Goal: Task Accomplishment & Management: Manage account settings

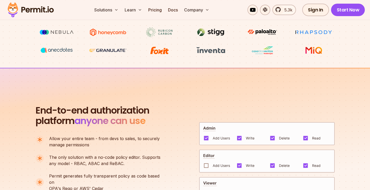
scroll to position [268, 0]
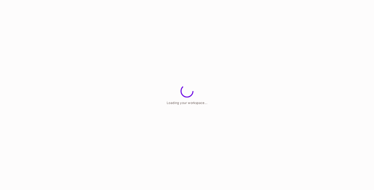
click at [168, 0] on html "Loading your workspace..." at bounding box center [187, 0] width 374 height 0
click at [168, 104] on div at bounding box center [196, 95] width 355 height 190
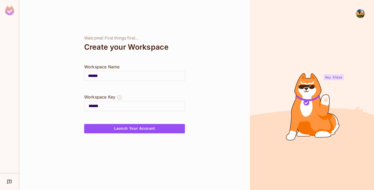
click at [130, 78] on input "******" at bounding box center [134, 76] width 100 height 15
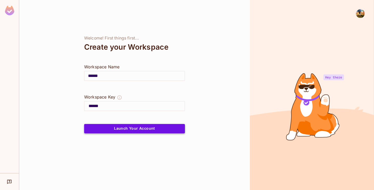
click at [143, 128] on button "Launch Your Account" at bounding box center [134, 128] width 101 height 9
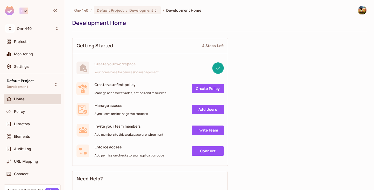
click at [34, 99] on div "Home" at bounding box center [36, 99] width 45 height 4
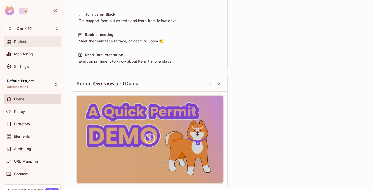
click at [31, 36] on div "Projects" at bounding box center [32, 41] width 57 height 10
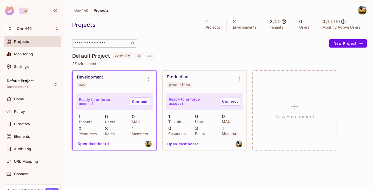
click at [99, 40] on div "​" at bounding box center [104, 43] width 65 height 8
